Goal: Task Accomplishment & Management: Complete application form

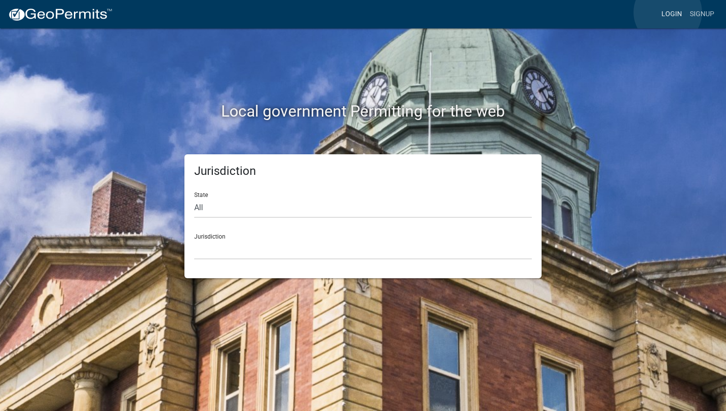
click at [668, 12] on link "Login" at bounding box center [672, 14] width 28 height 19
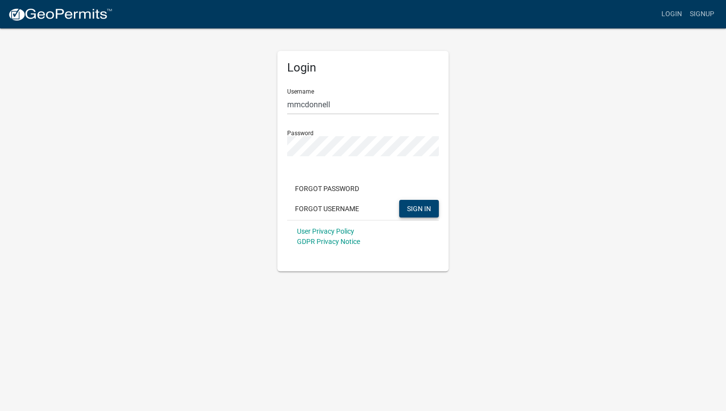
click at [424, 205] on span "SIGN IN" at bounding box center [419, 208] width 24 height 8
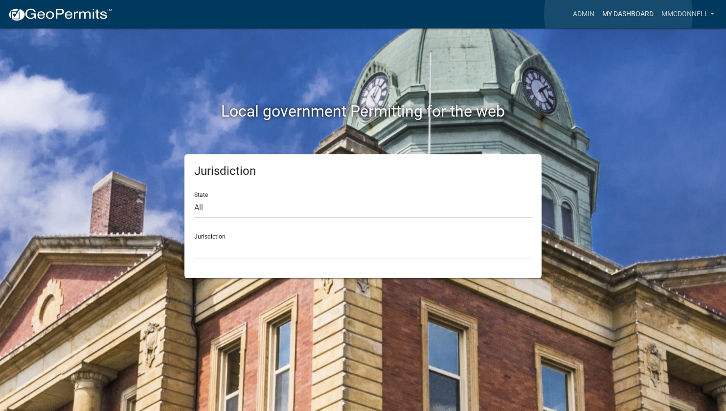
click at [619, 14] on link "My Dashboard" at bounding box center [628, 14] width 59 height 19
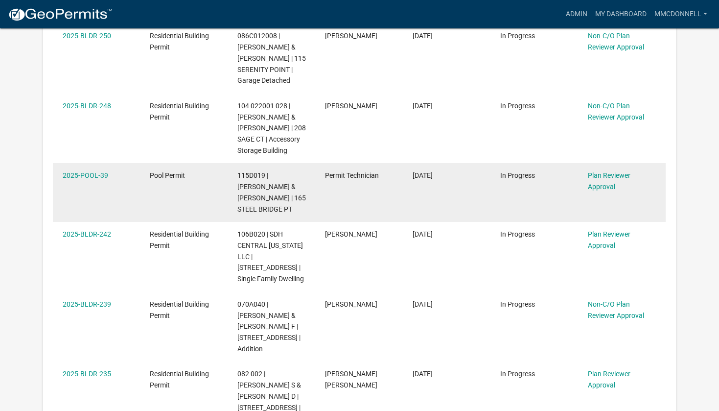
scroll to position [608, 0]
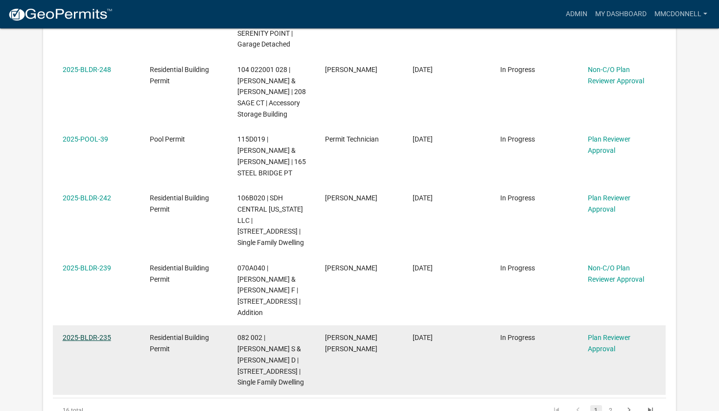
click at [89, 338] on link "2025-BLDR-235" at bounding box center [87, 337] width 48 height 8
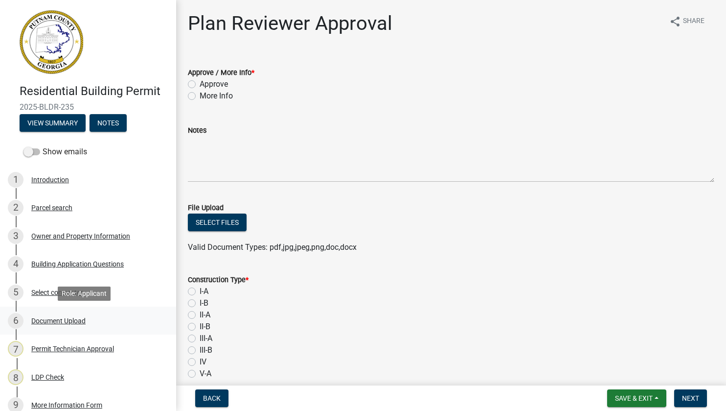
click at [48, 309] on link "6 Document Upload" at bounding box center [88, 320] width 176 height 28
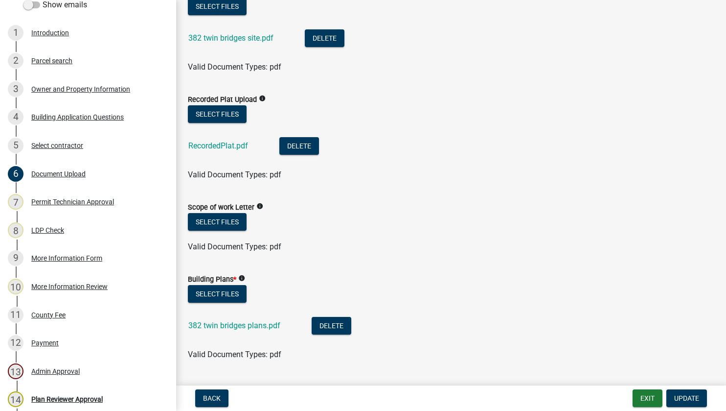
scroll to position [392, 0]
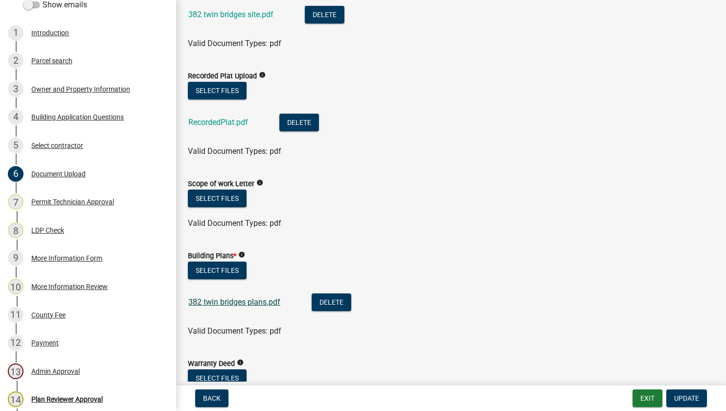
click at [210, 300] on link "382 twin bridges plans.pdf" at bounding box center [234, 301] width 92 height 9
click at [219, 268] on button "Select files" at bounding box center [217, 270] width 59 height 18
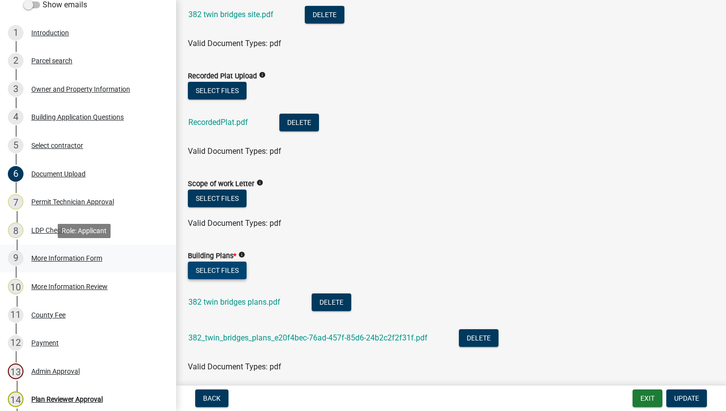
scroll to position [196, 0]
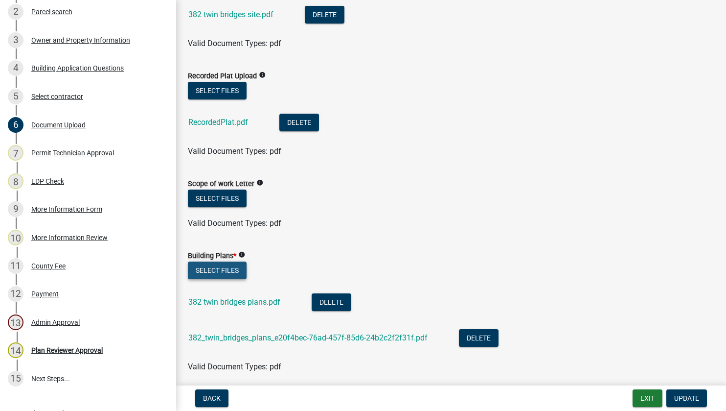
click at [216, 268] on button "Select files" at bounding box center [217, 270] width 59 height 18
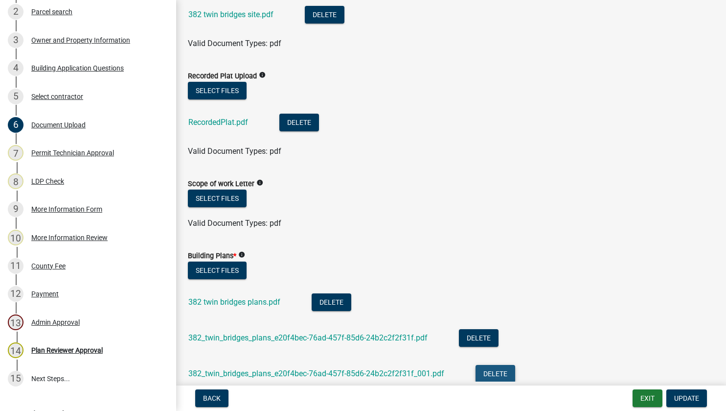
click at [491, 375] on button "Delete" at bounding box center [496, 374] width 40 height 18
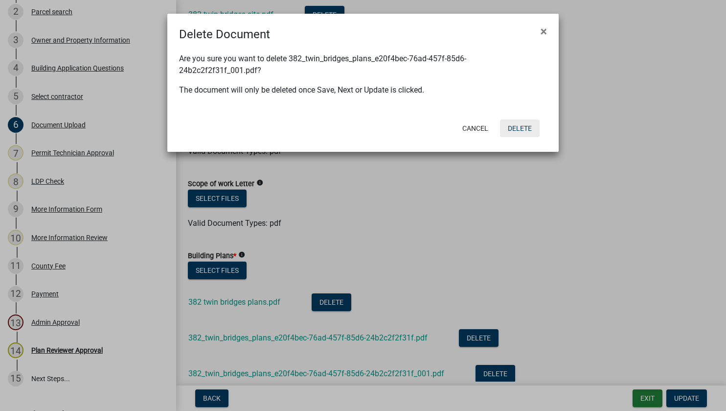
click at [516, 128] on button "Delete" at bounding box center [520, 128] width 40 height 18
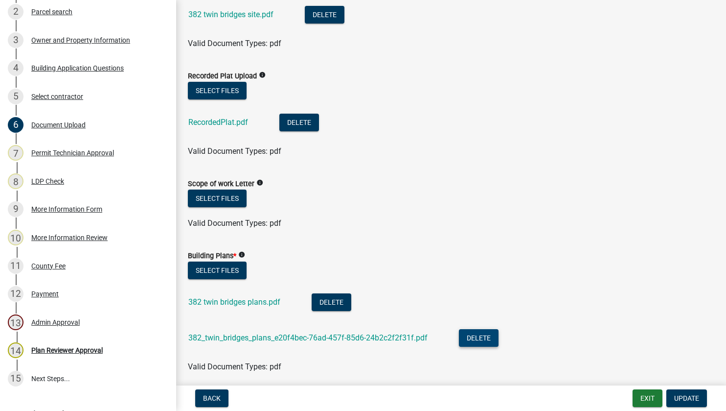
click at [479, 334] on button "Delete" at bounding box center [479, 338] width 40 height 18
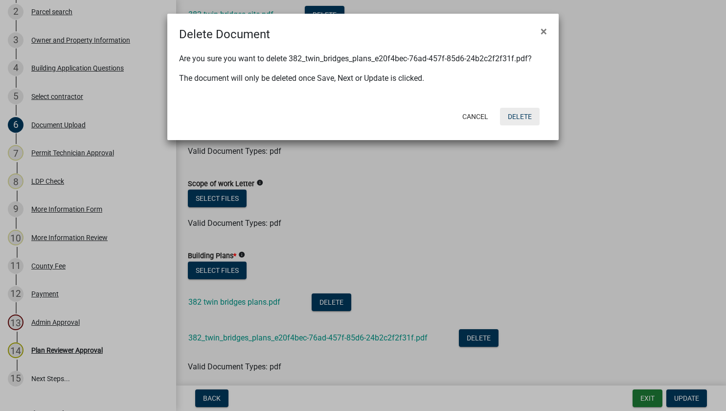
click at [511, 115] on button "Delete" at bounding box center [520, 117] width 40 height 18
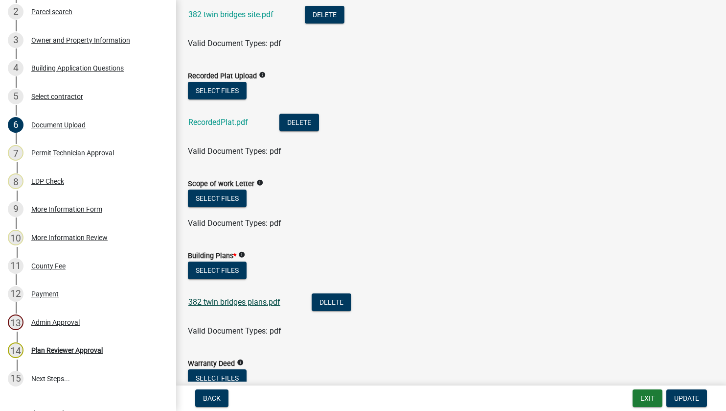
click at [234, 301] on link "382 twin bridges plans.pdf" at bounding box center [234, 301] width 92 height 9
